Goal: Task Accomplishment & Management: Complete application form

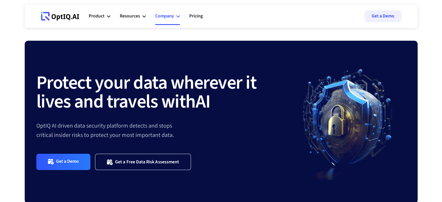
click at [164, 12] on div "Company" at bounding box center [167, 16] width 25 height 17
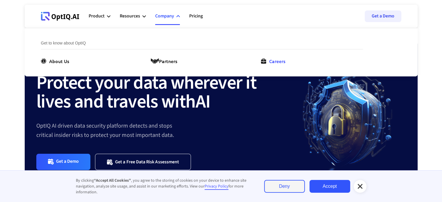
click at [285, 62] on div "Careers" at bounding box center [277, 60] width 16 height 7
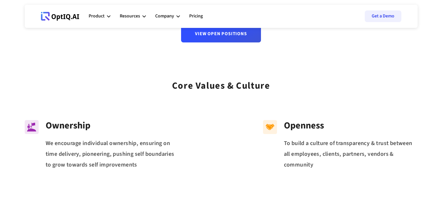
scroll to position [101, 0]
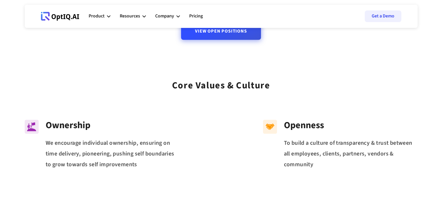
click at [231, 34] on link "View Open Positions" at bounding box center [221, 30] width 80 height 17
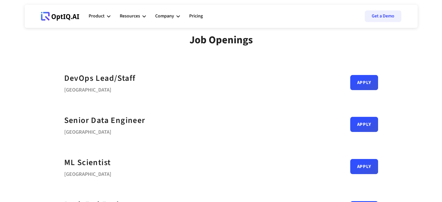
scroll to position [6, 0]
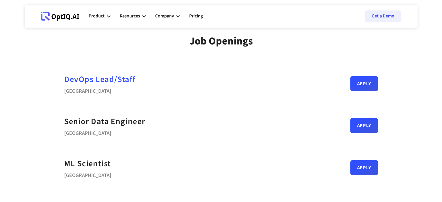
click at [127, 80] on div "DevOps Lead/Staff" at bounding box center [99, 79] width 71 height 13
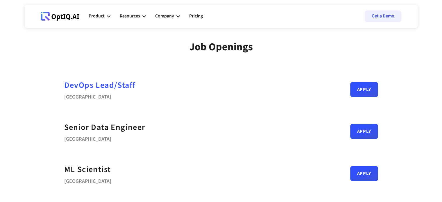
click at [106, 91] on div "DevOps Lead/Staff" at bounding box center [99, 85] width 71 height 13
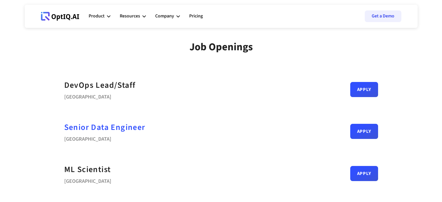
click at [114, 127] on div "Senior Data Engineer" at bounding box center [104, 127] width 81 height 13
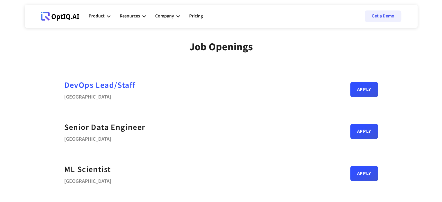
click at [102, 79] on div "DevOps Lead/Staff" at bounding box center [99, 85] width 71 height 13
click at [96, 166] on div "ML Scientist" at bounding box center [87, 169] width 47 height 13
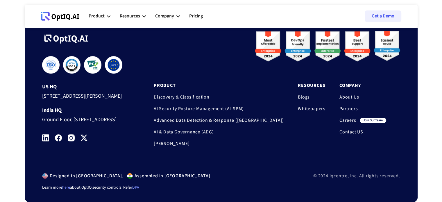
scroll to position [626, 0]
click at [346, 117] on link "Careers" at bounding box center [347, 120] width 17 height 6
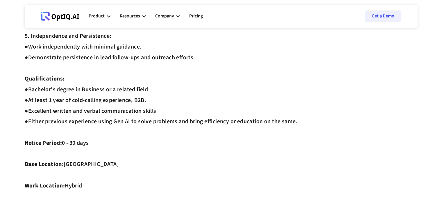
scroll to position [300, 0]
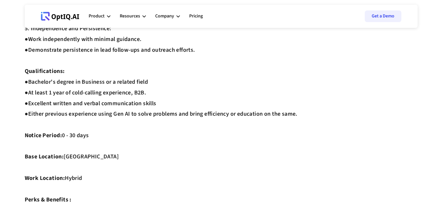
click at [100, 88] on div "Job Description: ‍ As SDR, you will play a crucial role in our sales team by id…" at bounding box center [221, 39] width 393 height 566
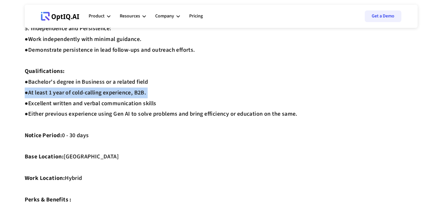
click at [100, 88] on div "Job Description: ‍ As SDR, you will play a crucial role in our sales team by id…" at bounding box center [221, 39] width 393 height 566
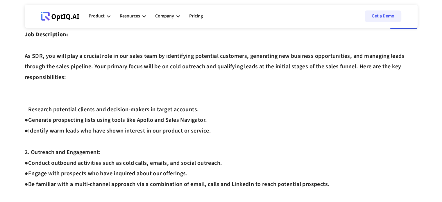
scroll to position [0, 0]
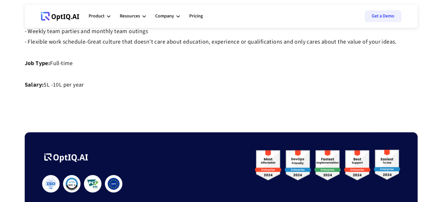
scroll to position [545, 0]
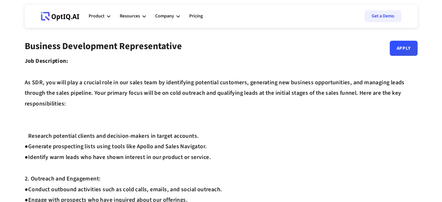
click at [114, 127] on span "1. Prospecting and Lead Qualification: ●" at bounding box center [74, 130] width 98 height 19
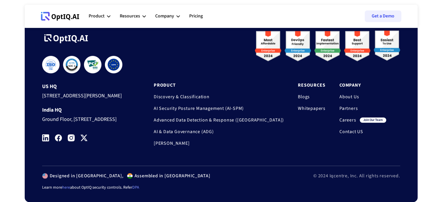
scroll to position [665, 0]
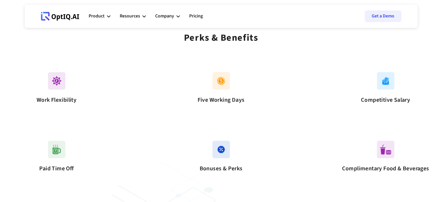
scroll to position [366, 0]
click at [228, 75] on img at bounding box center [220, 80] width 17 height 17
